Goal: Unclear

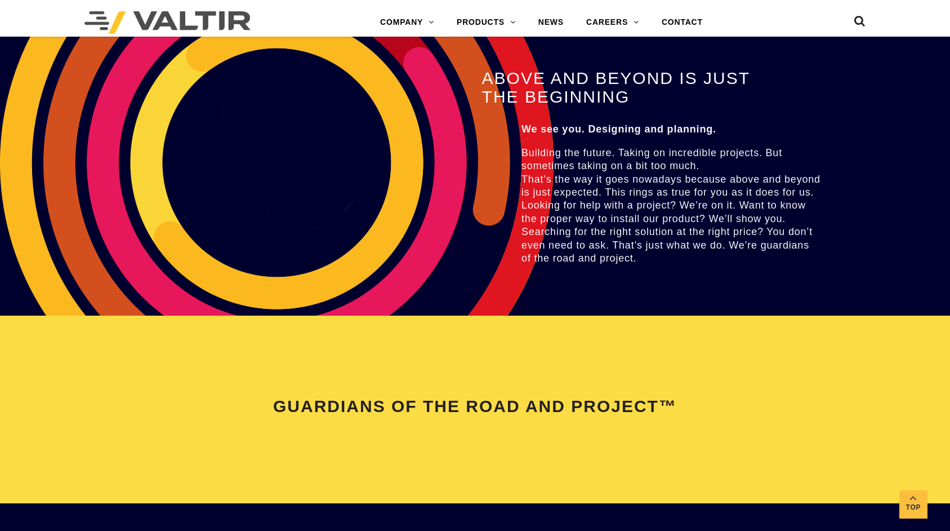
scroll to position [2379, 0]
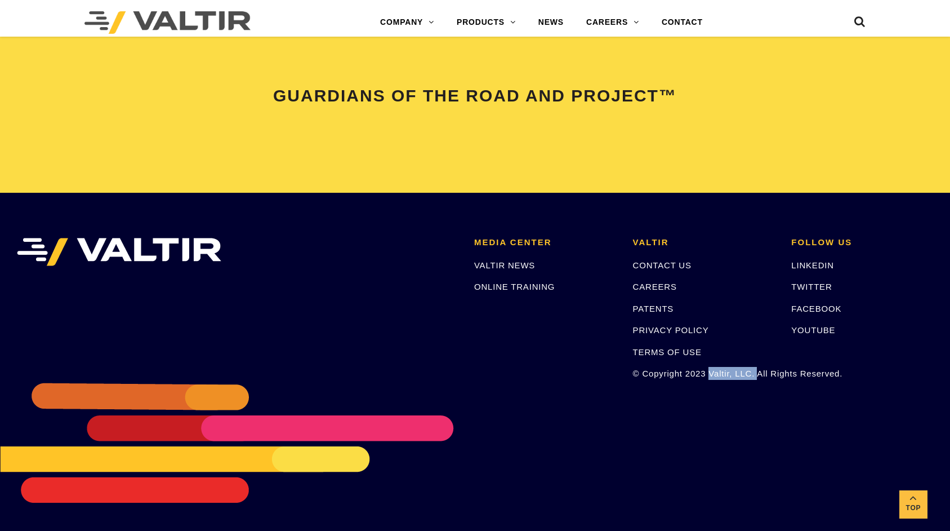
drag, startPoint x: 757, startPoint y: 373, endPoint x: 710, endPoint y: 370, distance: 47.4
click at [710, 370] on p "© Copyright 2023 Valtir, LLC. All Rights Reserved." at bounding box center [704, 373] width 142 height 13
copy p "Valtir, LLC."
click at [718, 375] on p "© Copyright 2023 Valtir, LLC. All Rights Reserved." at bounding box center [704, 373] width 142 height 13
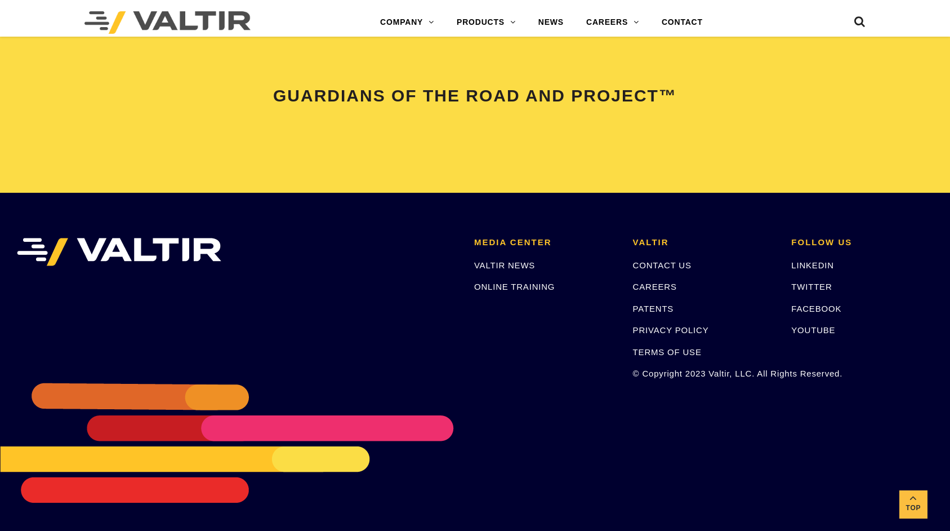
click at [716, 372] on p "© Copyright 2023 Valtir, LLC. All Rights Reserved." at bounding box center [704, 373] width 142 height 13
copy p "Valtir"
copy p "Valtir, LLC."
